Goal: Check status: Check status

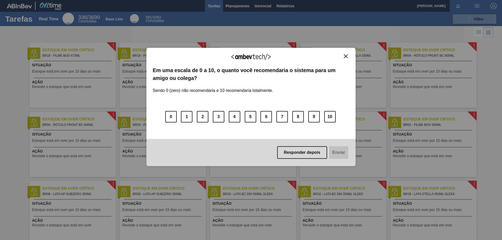
click at [15, 144] on div "Agradecemos seu feedback! Em uma escala de 0 a 10, o quanto você recomendaria o…" at bounding box center [251, 120] width 502 height 240
click at [346, 57] on img "Close" at bounding box center [346, 56] width 4 height 4
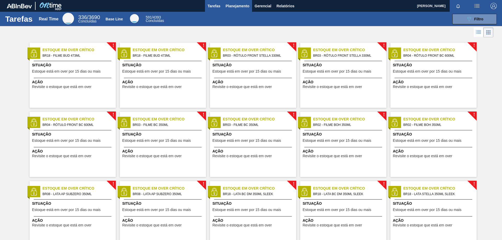
click at [234, 2] on button "Planejamento" at bounding box center [237, 6] width 29 height 12
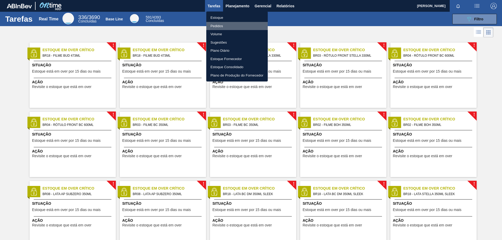
click at [221, 25] on li "Pedidos" at bounding box center [236, 26] width 61 height 8
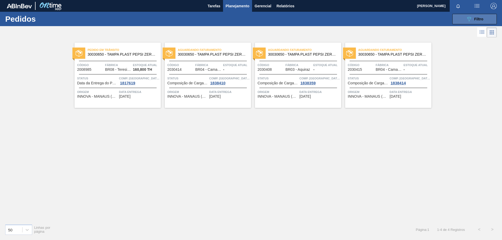
click at [465, 18] on button "089F7B8B-B2A5-4AFE-B5C0-19BA573D28AC Filtro" at bounding box center [474, 19] width 44 height 10
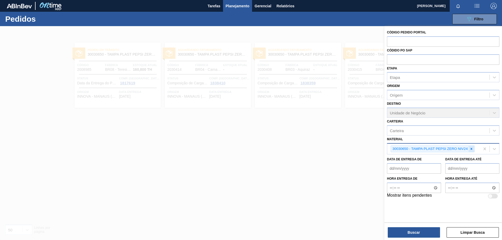
click at [473, 149] on icon at bounding box center [472, 149] width 4 height 4
paste input "30003518"
type input "30003518"
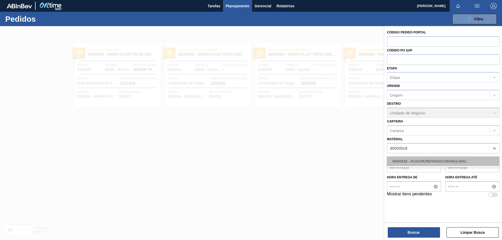
click at [432, 159] on div "30003518 - ACUCAR;REFINADO;GRANULADO;;" at bounding box center [443, 162] width 112 height 10
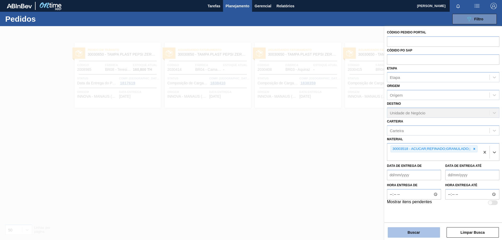
click at [411, 233] on button "Buscar" at bounding box center [414, 232] width 52 height 10
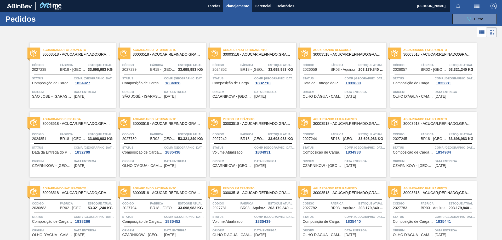
click at [237, 4] on span "Planejamento" at bounding box center [238, 6] width 24 height 6
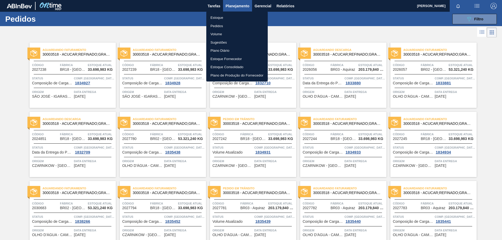
click at [237, 5] on div at bounding box center [251, 120] width 502 height 240
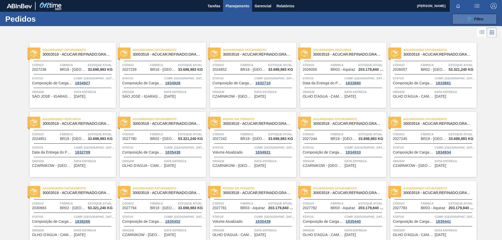
click at [484, 22] on button "089F7B8B-B2A5-4AFE-B5C0-19BA573D28AC Filtro" at bounding box center [474, 19] width 44 height 10
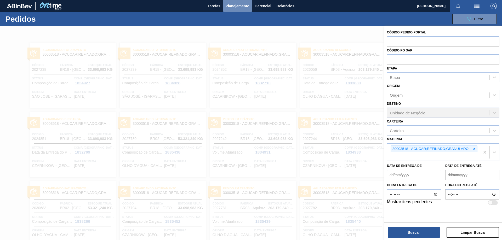
click at [242, 7] on span "Planejamento" at bounding box center [238, 6] width 24 height 6
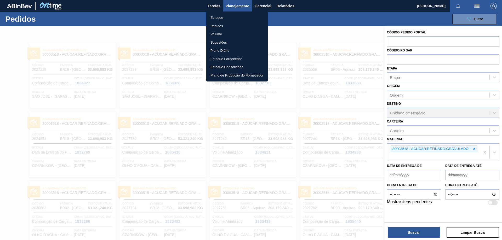
click at [242, 7] on div at bounding box center [251, 120] width 502 height 240
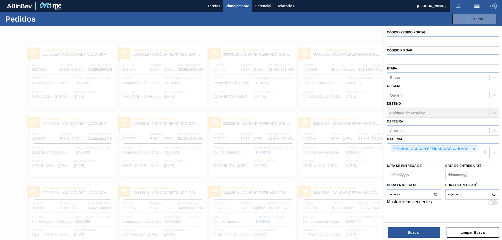
click at [339, 34] on div at bounding box center [251, 146] width 502 height 240
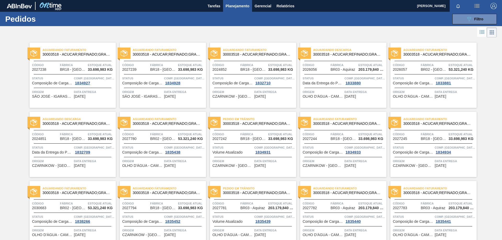
click at [339, 34] on div at bounding box center [251, 32] width 502 height 13
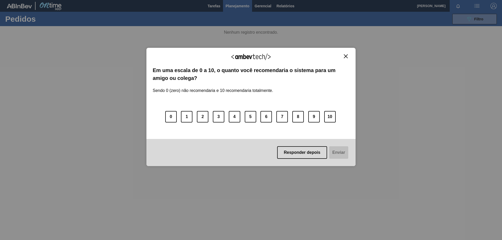
click at [346, 56] on img "Close" at bounding box center [346, 56] width 4 height 4
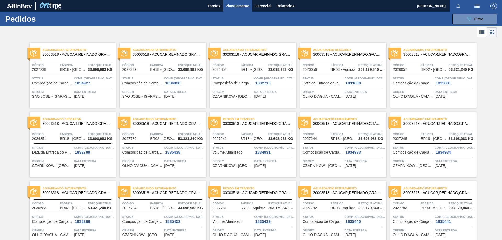
click at [55, 97] on span "SÃO JOSÉ - IGARASSU (PE)" at bounding box center [52, 97] width 41 height 4
click at [481, 22] on button "089F7B8B-B2A5-4AFE-B5C0-19BA573D28AC Filtro" at bounding box center [474, 19] width 44 height 10
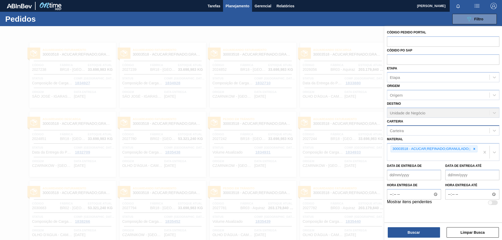
click at [416, 132] on div "Carteira" at bounding box center [438, 131] width 102 height 8
click at [417, 131] on div "Carteira" at bounding box center [438, 131] width 102 height 8
click at [419, 96] on div "Origem" at bounding box center [438, 96] width 102 height 8
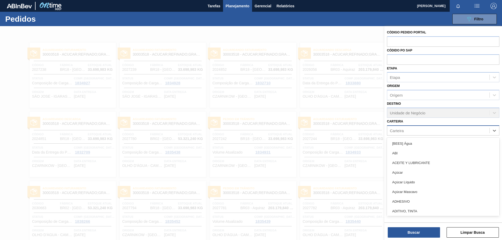
click at [419, 133] on div "Carteira" at bounding box center [438, 131] width 102 height 8
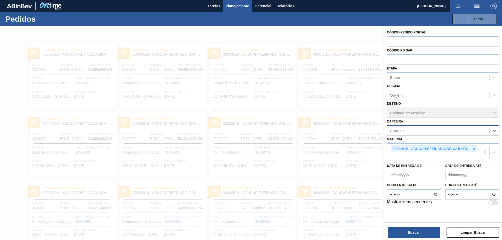
click at [419, 133] on div "Carteira" at bounding box center [438, 131] width 102 height 8
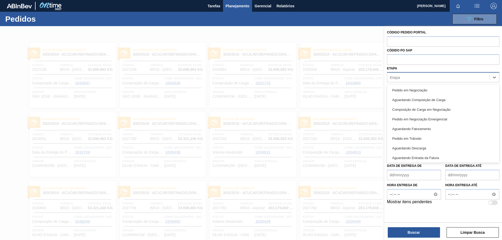
click at [411, 73] on div "Etapa" at bounding box center [443, 77] width 112 height 10
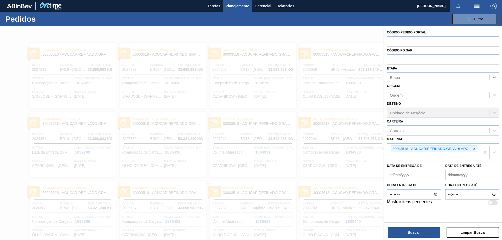
click at [364, 37] on div at bounding box center [251, 146] width 502 height 240
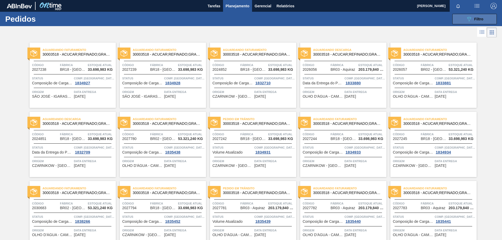
click at [479, 20] on span "Filtro" at bounding box center [478, 19] width 9 height 4
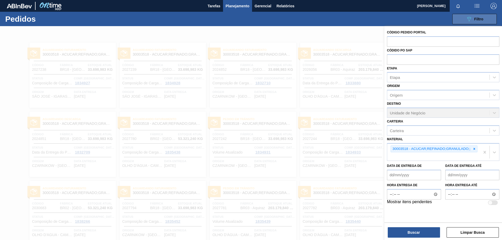
click at [479, 20] on span "Filtro" at bounding box center [478, 19] width 9 height 4
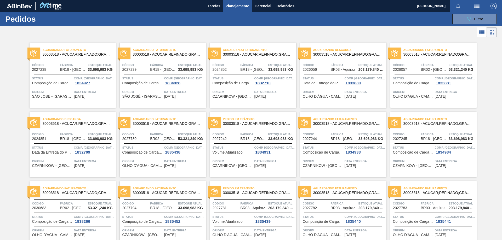
scroll to position [26, 0]
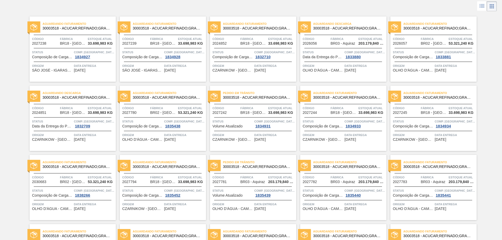
click at [92, 69] on div "Data entrega [DATE]" at bounding box center [94, 67] width 41 height 9
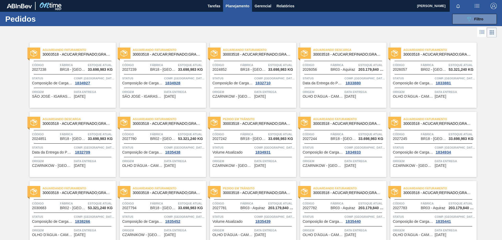
click at [101, 99] on div "Aguardando Faturamento 30003518 - ACUCAR;REFINADO;GRANULADO;; Código 2027238 Fá…" at bounding box center [73, 75] width 86 height 65
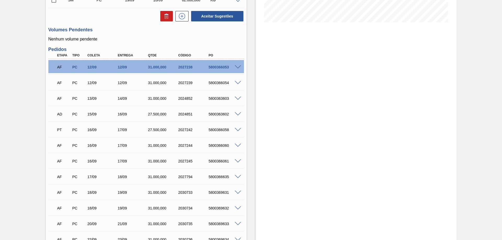
scroll to position [180, 0]
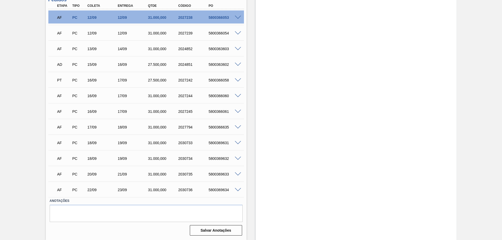
click at [239, 18] on span at bounding box center [238, 18] width 6 height 4
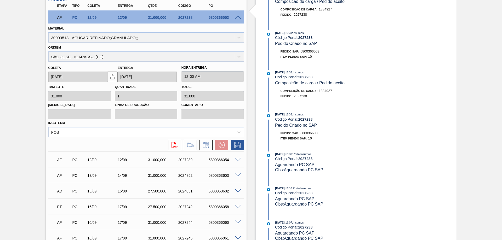
click at [239, 18] on span at bounding box center [238, 18] width 6 height 4
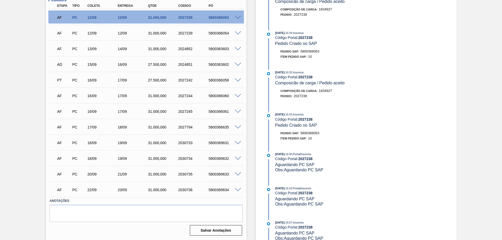
click at [240, 33] on span at bounding box center [238, 33] width 6 height 4
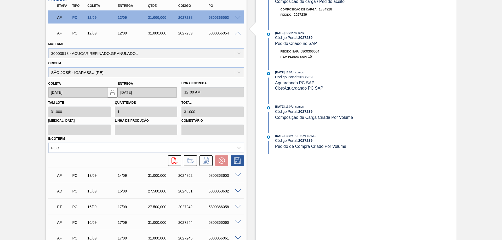
click at [240, 33] on span at bounding box center [238, 33] width 6 height 4
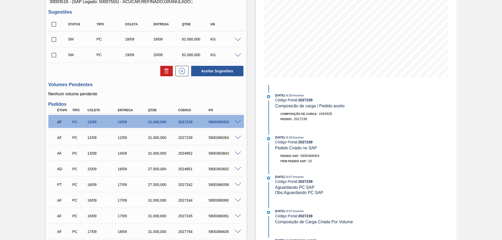
scroll to position [0, 0]
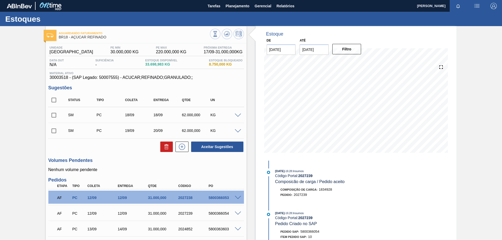
click at [236, 116] on span at bounding box center [238, 116] width 6 height 4
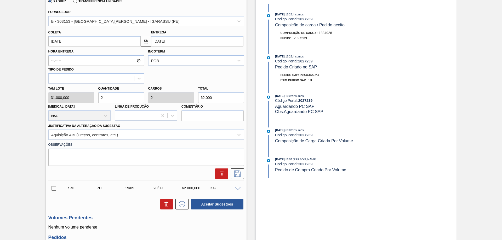
scroll to position [78, 0]
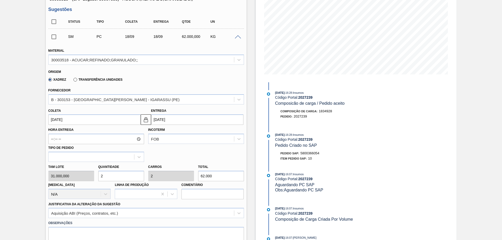
click at [235, 37] on span at bounding box center [238, 37] width 6 height 4
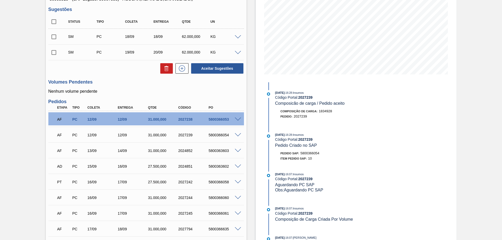
scroll to position [0, 0]
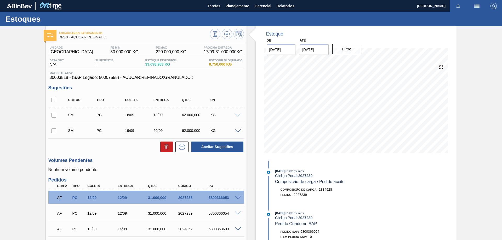
click at [475, 132] on div "Aguardando Faturamento BR18 - AÇÚCAR REFINADO Unidade [GEOGRAPHIC_DATA] PE MIN …" at bounding box center [251, 223] width 502 height 395
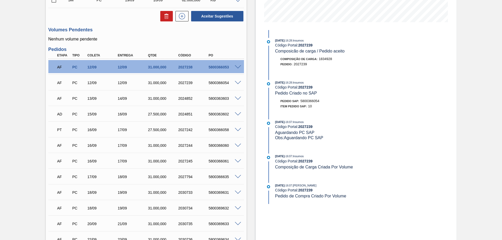
scroll to position [157, 0]
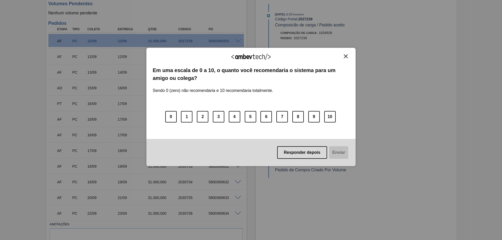
click at [346, 56] on img "Close" at bounding box center [346, 56] width 4 height 4
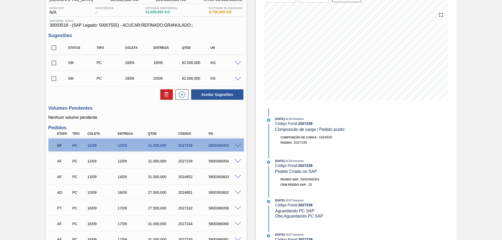
scroll to position [78, 0]
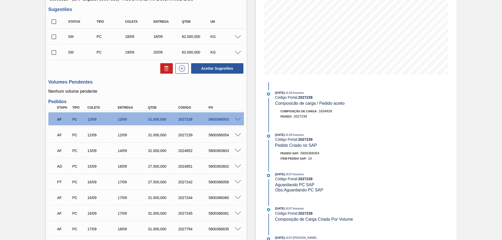
click at [237, 134] on span at bounding box center [238, 135] width 6 height 4
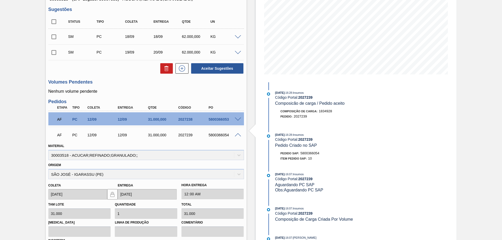
click at [238, 134] on span at bounding box center [238, 135] width 6 height 4
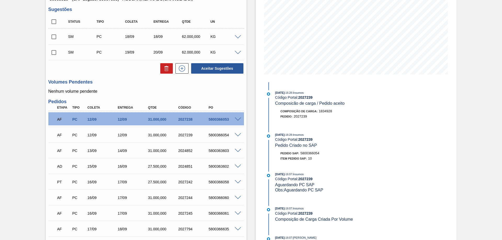
click at [234, 149] on div at bounding box center [239, 151] width 10 height 4
click at [237, 150] on span at bounding box center [238, 151] width 6 height 4
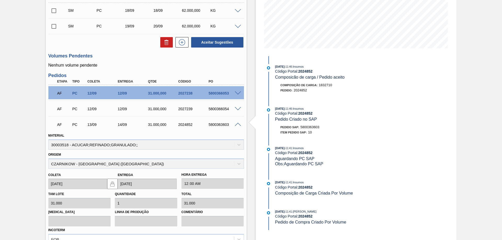
scroll to position [157, 0]
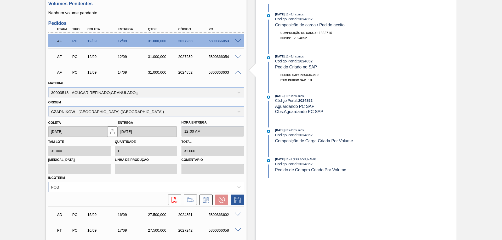
click at [237, 71] on span at bounding box center [238, 73] width 6 height 4
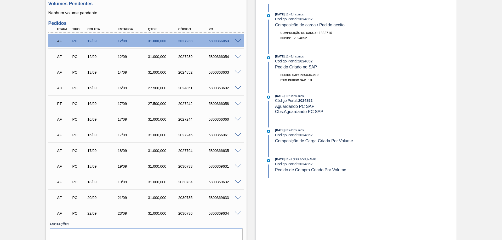
click at [237, 71] on span at bounding box center [238, 73] width 6 height 4
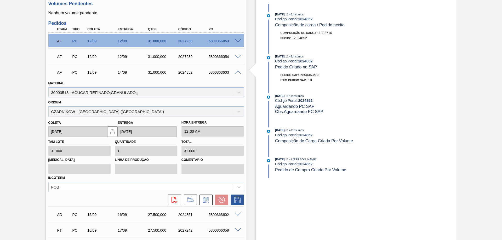
click at [237, 71] on span at bounding box center [238, 73] width 6 height 4
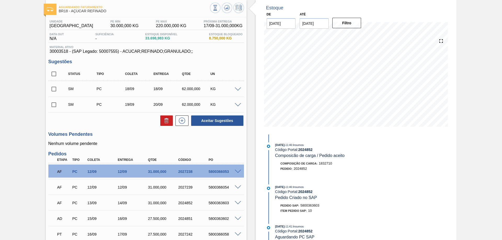
scroll to position [78, 0]
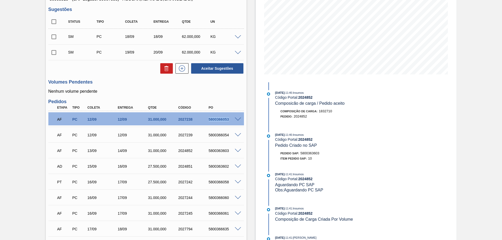
drag, startPoint x: 208, startPoint y: 121, endPoint x: 231, endPoint y: 120, distance: 22.8
click at [231, 120] on div "5800366053" at bounding box center [224, 119] width 34 height 4
copy div "5800366053"
drag, startPoint x: 118, startPoint y: 119, endPoint x: 127, endPoint y: 120, distance: 8.6
click at [127, 120] on div "12/09" at bounding box center [133, 119] width 34 height 4
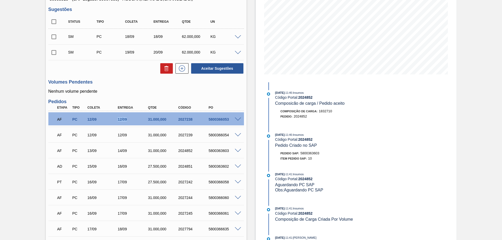
copy div "12/09"
drag, startPoint x: 207, startPoint y: 135, endPoint x: 229, endPoint y: 134, distance: 21.5
click at [229, 134] on div "5800366054" at bounding box center [224, 135] width 34 height 4
copy div "5800366054"
drag, startPoint x: 118, startPoint y: 134, endPoint x: 128, endPoint y: 135, distance: 9.4
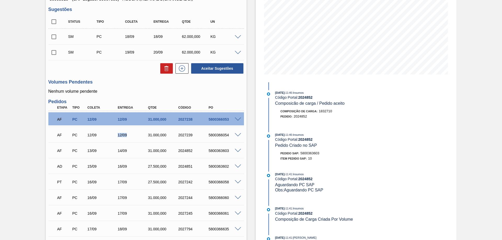
click at [128, 135] on div "12/09" at bounding box center [133, 135] width 34 height 4
copy div "12/09"
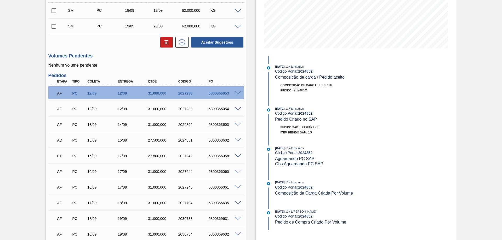
click at [123, 125] on div "14/09" at bounding box center [133, 125] width 34 height 4
drag, startPoint x: 117, startPoint y: 124, endPoint x: 128, endPoint y: 125, distance: 10.3
click at [128, 125] on div "14/09" at bounding box center [133, 125] width 34 height 4
copy div "14/09"
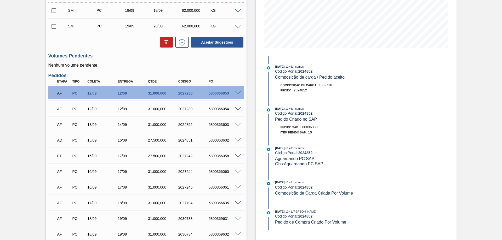
click at [219, 124] on div "5800363603" at bounding box center [224, 125] width 34 height 4
copy div "5800363603"
click at [237, 140] on span at bounding box center [238, 141] width 6 height 4
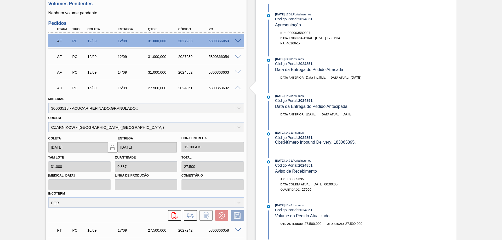
scroll to position [209, 0]
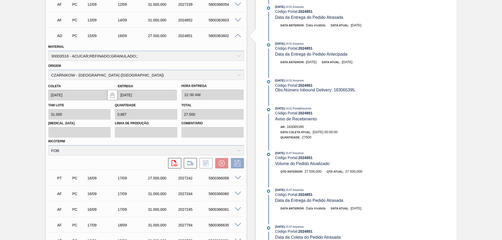
click at [201, 37] on div "2024851" at bounding box center [194, 36] width 34 height 4
click at [238, 35] on span at bounding box center [238, 36] width 6 height 4
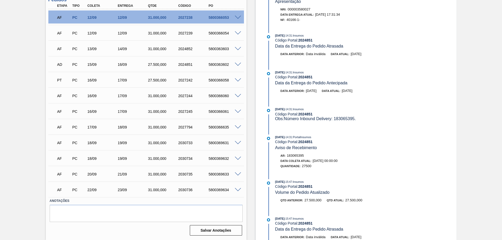
scroll to position [128, 0]
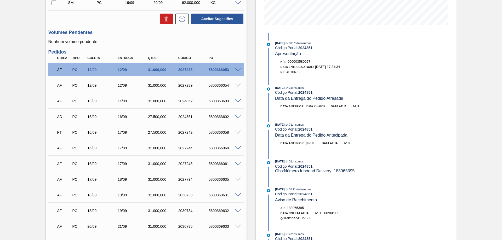
click at [220, 132] on div "5800366058" at bounding box center [224, 132] width 34 height 4
copy div "5800366058"
click at [122, 131] on div "17/09" at bounding box center [133, 132] width 34 height 4
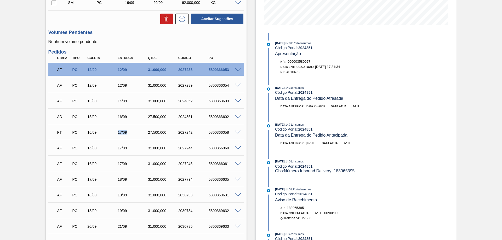
drag, startPoint x: 118, startPoint y: 133, endPoint x: 128, endPoint y: 132, distance: 10.1
click at [128, 132] on div "17/09" at bounding box center [133, 132] width 34 height 4
copy div "17/09"
click at [218, 148] on div "5800366060" at bounding box center [224, 148] width 34 height 4
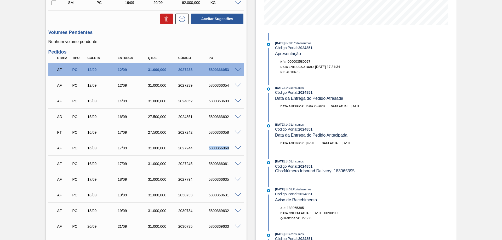
copy div "5800366060"
click at [220, 164] on div "5800366061" at bounding box center [224, 164] width 34 height 4
copy div "5800366061"
click at [219, 180] on div "5800366635" at bounding box center [224, 180] width 34 height 4
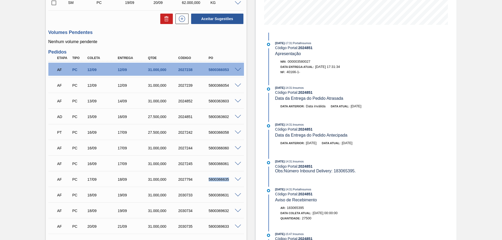
click at [219, 180] on div "5800366635" at bounding box center [224, 180] width 34 height 4
click at [221, 115] on div "5800363602" at bounding box center [224, 117] width 34 height 4
drag, startPoint x: 127, startPoint y: 116, endPoint x: 116, endPoint y: 117, distance: 11.0
click at [116, 117] on div "16/09" at bounding box center [133, 117] width 34 height 4
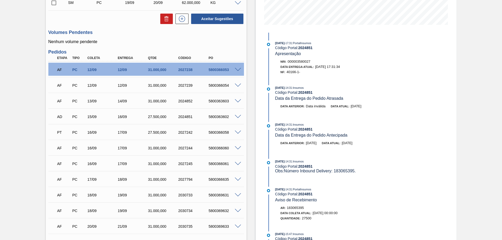
click at [239, 68] on span at bounding box center [238, 70] width 6 height 4
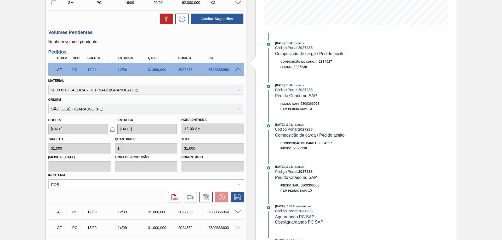
click at [238, 70] on span at bounding box center [238, 70] width 6 height 4
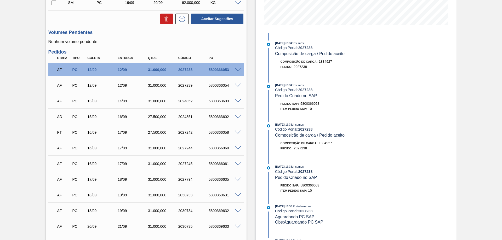
click at [237, 84] on span at bounding box center [238, 86] width 6 height 4
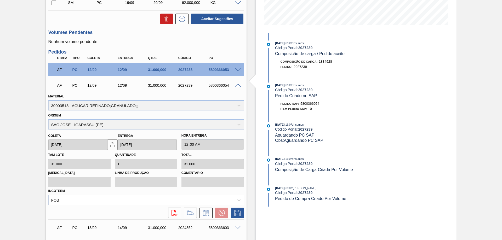
click at [237, 85] on span at bounding box center [238, 86] width 6 height 4
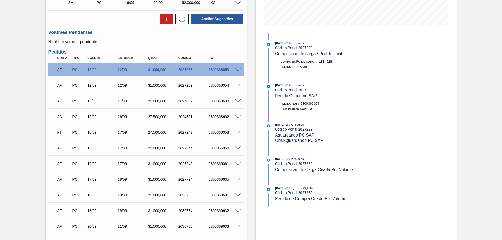
click at [238, 102] on span at bounding box center [238, 101] width 6 height 4
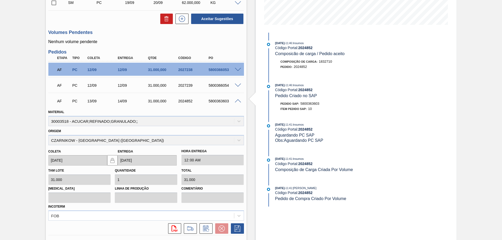
click at [68, 140] on div "Origem CZARNIKOW - [GEOGRAPHIC_DATA] ([GEOGRAPHIC_DATA])" at bounding box center [146, 137] width 196 height 18
click at [237, 101] on span at bounding box center [238, 101] width 6 height 4
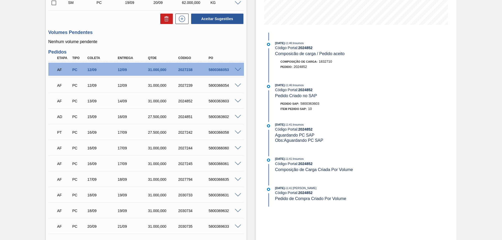
click at [234, 117] on div at bounding box center [239, 117] width 10 height 4
click at [237, 115] on span at bounding box center [238, 117] width 6 height 4
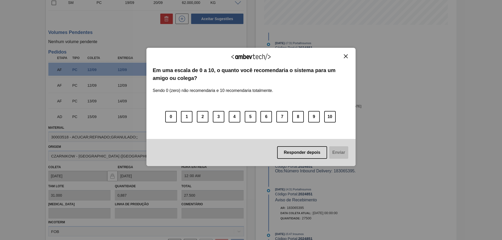
click at [346, 56] on img "Close" at bounding box center [346, 56] width 4 height 4
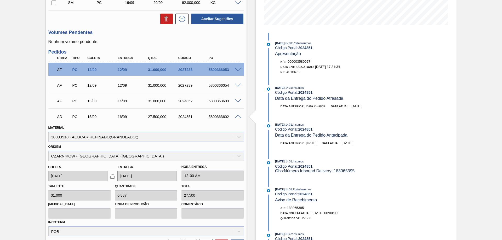
click at [236, 117] on span at bounding box center [238, 117] width 6 height 4
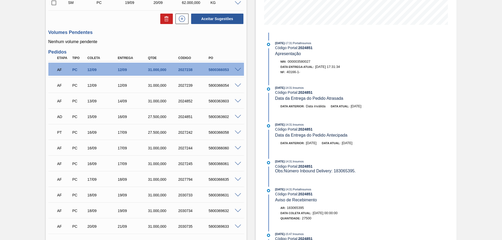
click at [236, 132] on span at bounding box center [238, 133] width 6 height 4
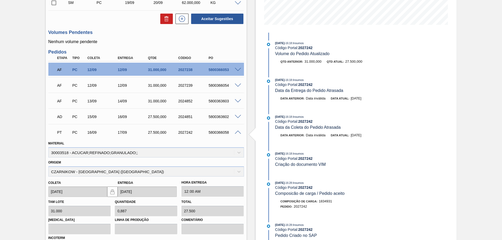
scroll to position [180, 0]
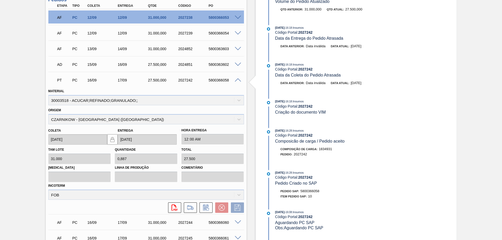
click at [236, 79] on span at bounding box center [238, 80] width 6 height 4
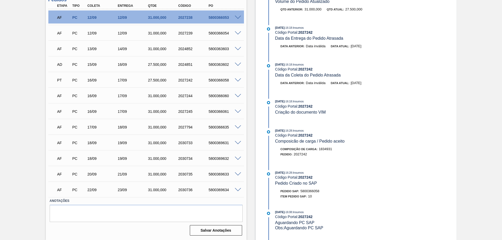
click at [236, 96] on span at bounding box center [238, 96] width 6 height 4
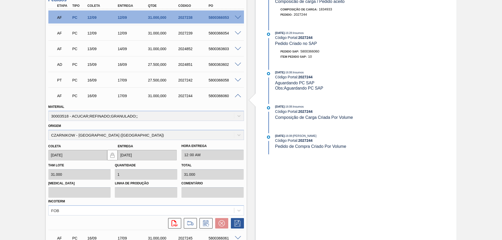
click at [236, 96] on span at bounding box center [238, 96] width 6 height 4
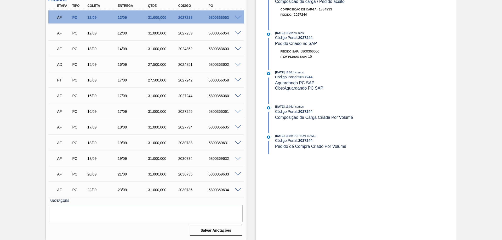
click at [236, 111] on span at bounding box center [238, 112] width 6 height 4
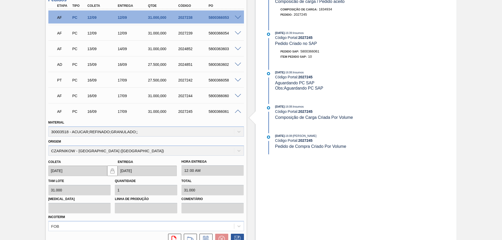
click at [236, 111] on span at bounding box center [238, 112] width 6 height 4
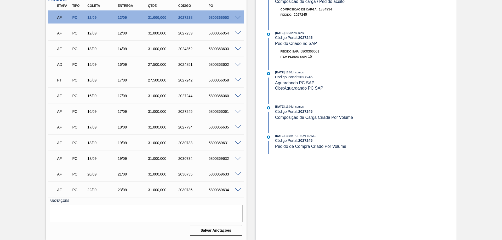
click at [234, 130] on div "AF PC 17/09 18/09 31.000,000 2027794 5800366635" at bounding box center [145, 127] width 182 height 10
click at [237, 129] on span at bounding box center [238, 128] width 6 height 4
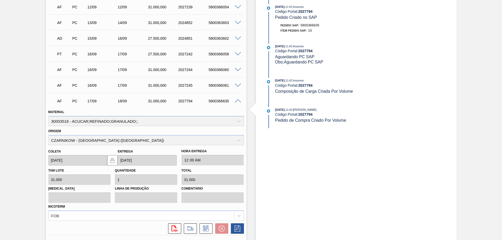
scroll to position [233, 0]
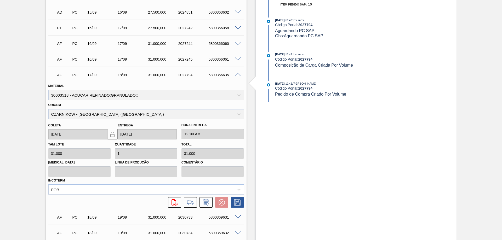
click at [236, 61] on div "AF PC 16/09 17/09 31.000,000 2027245 5800366061" at bounding box center [146, 58] width 196 height 13
click at [237, 59] on span at bounding box center [238, 60] width 6 height 4
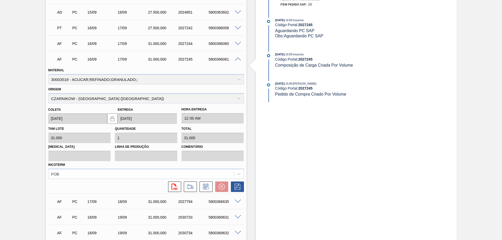
click at [238, 43] on span at bounding box center [238, 44] width 6 height 4
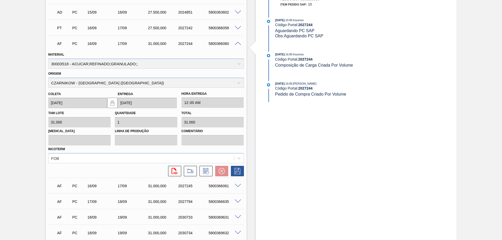
click at [238, 43] on span at bounding box center [238, 44] width 6 height 4
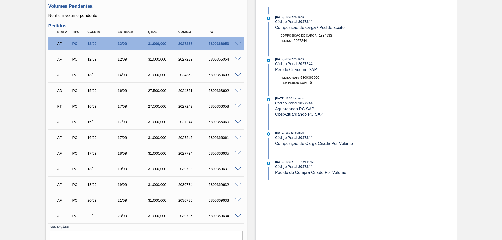
scroll to position [180, 0]
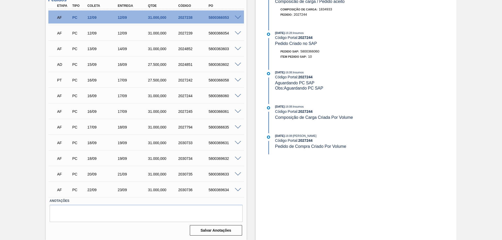
click at [236, 143] on span at bounding box center [238, 143] width 6 height 4
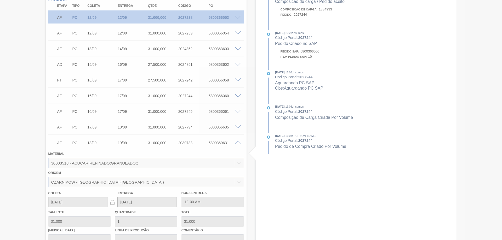
click at [236, 143] on div at bounding box center [251, 120] width 502 height 240
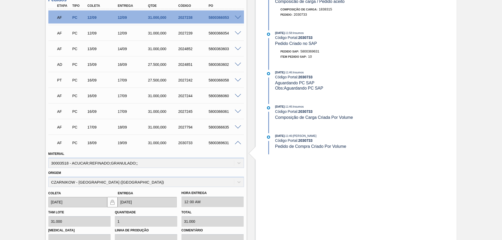
click at [235, 145] on div "AF PC 18/09 19/09 31.000,000 2030733 5800369631" at bounding box center [146, 142] width 196 height 13
click at [237, 142] on span at bounding box center [238, 143] width 6 height 4
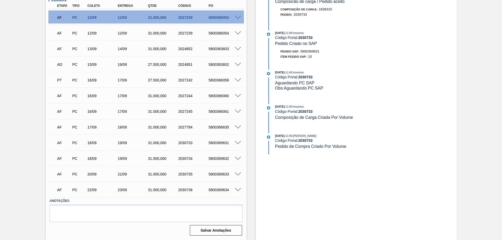
click at [238, 156] on div "AF PC 18/09 19/09 31.000,000 2030734 5800369632" at bounding box center [146, 158] width 196 height 13
click at [236, 157] on span at bounding box center [238, 159] width 6 height 4
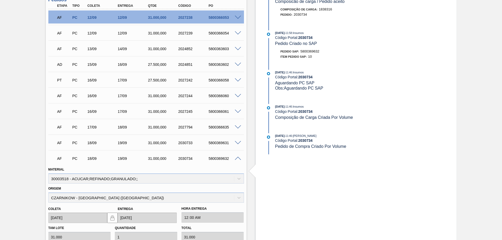
scroll to position [259, 0]
